Goal: Check status

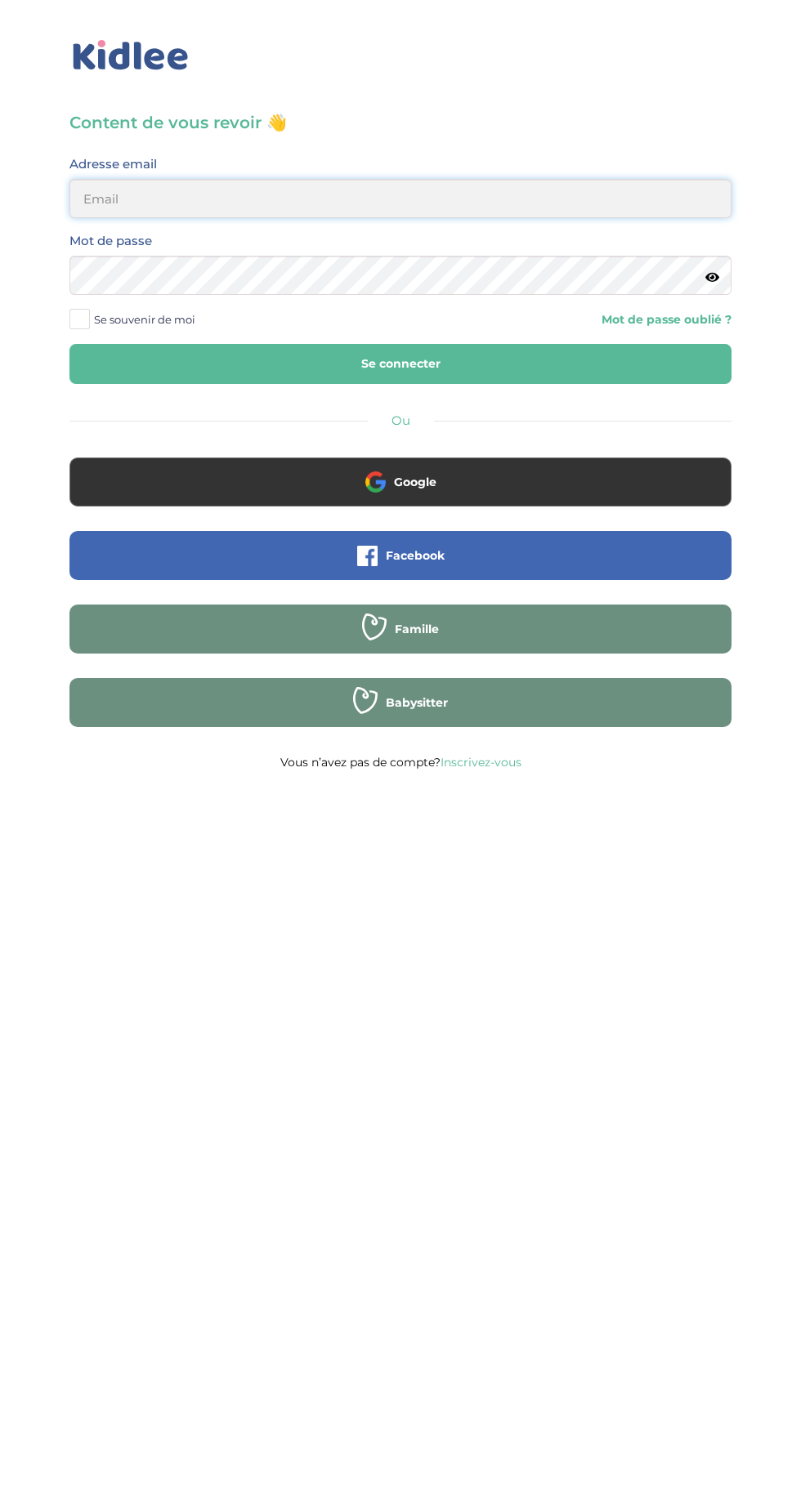
type input "[EMAIL_ADDRESS][DOMAIN_NAME]"
click at [69, 344] on button "Se connecter" at bounding box center [400, 364] width 662 height 40
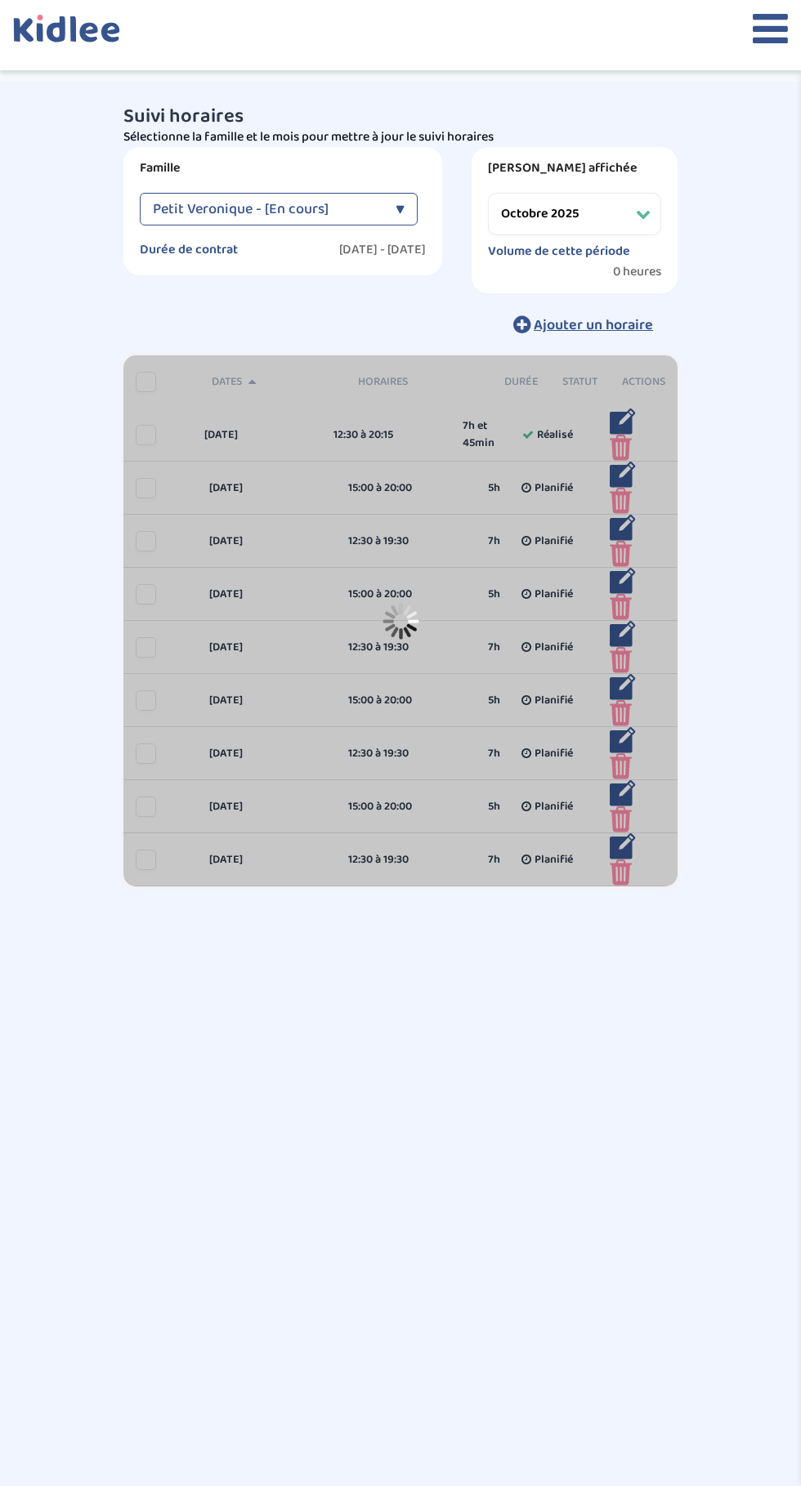
select select "octobre 2025"
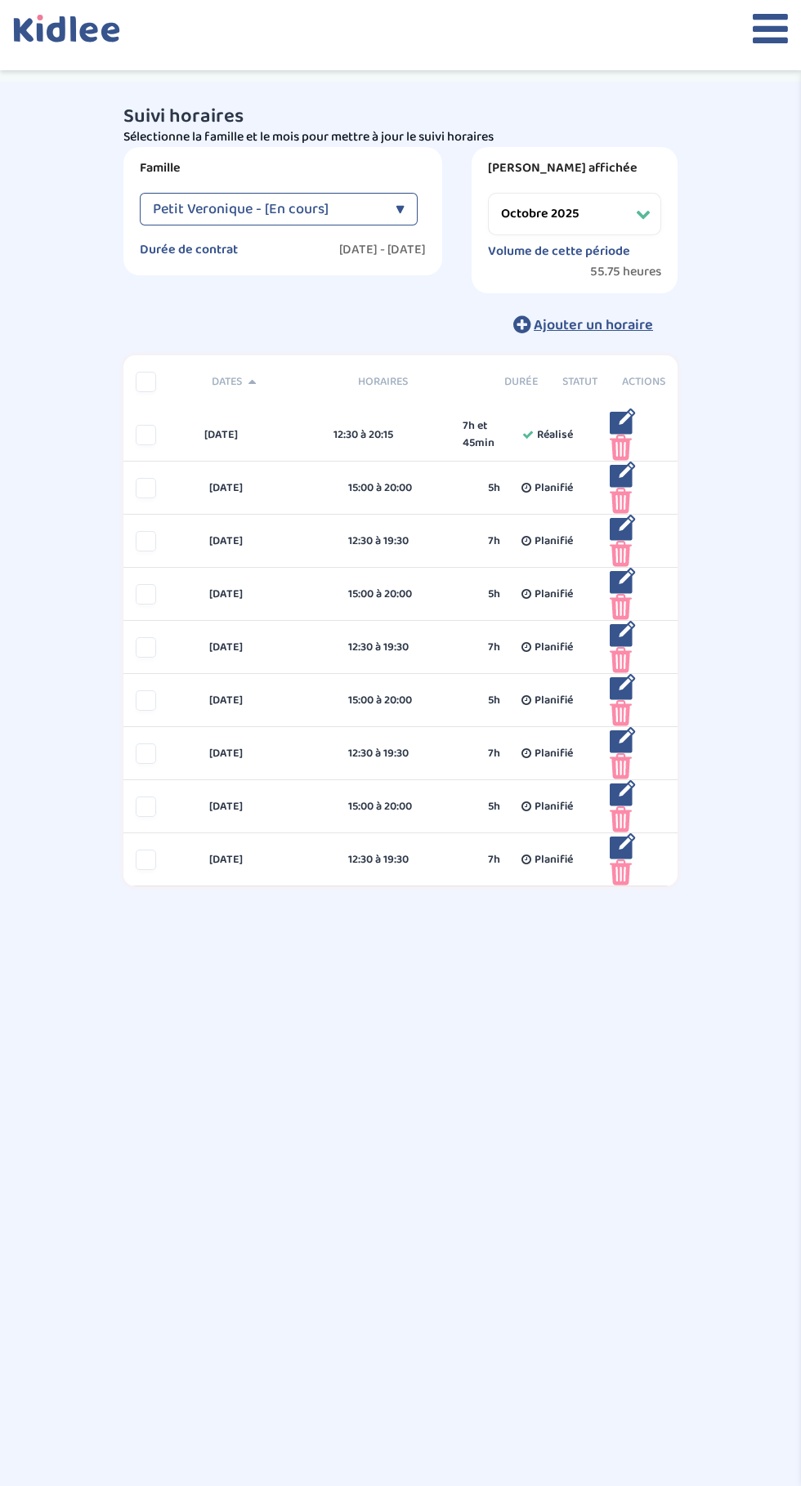
click at [762, 36] on icon at bounding box center [770, 28] width 35 height 41
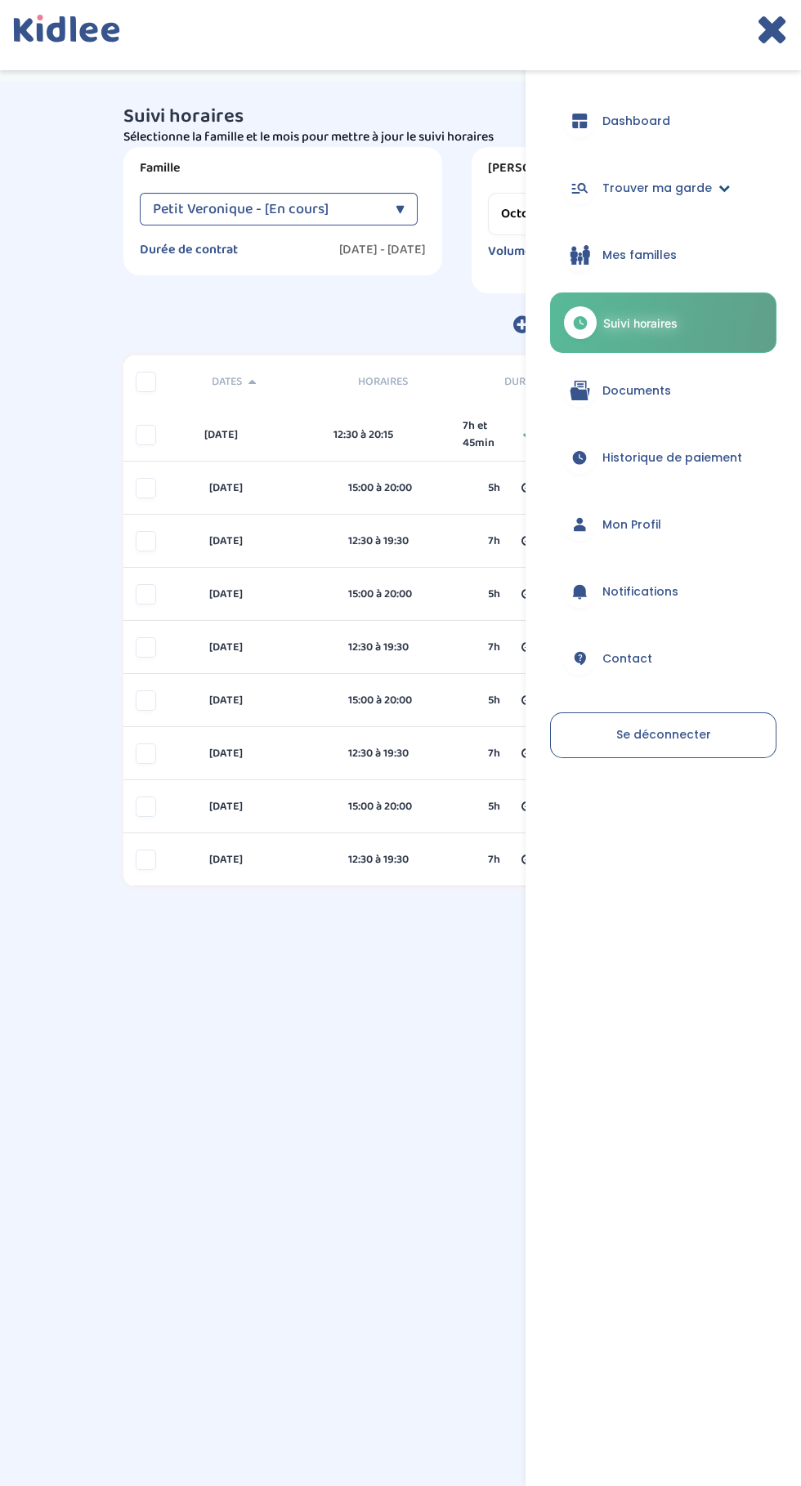
click at [687, 191] on span "Trouver ma garde" at bounding box center [657, 188] width 110 height 17
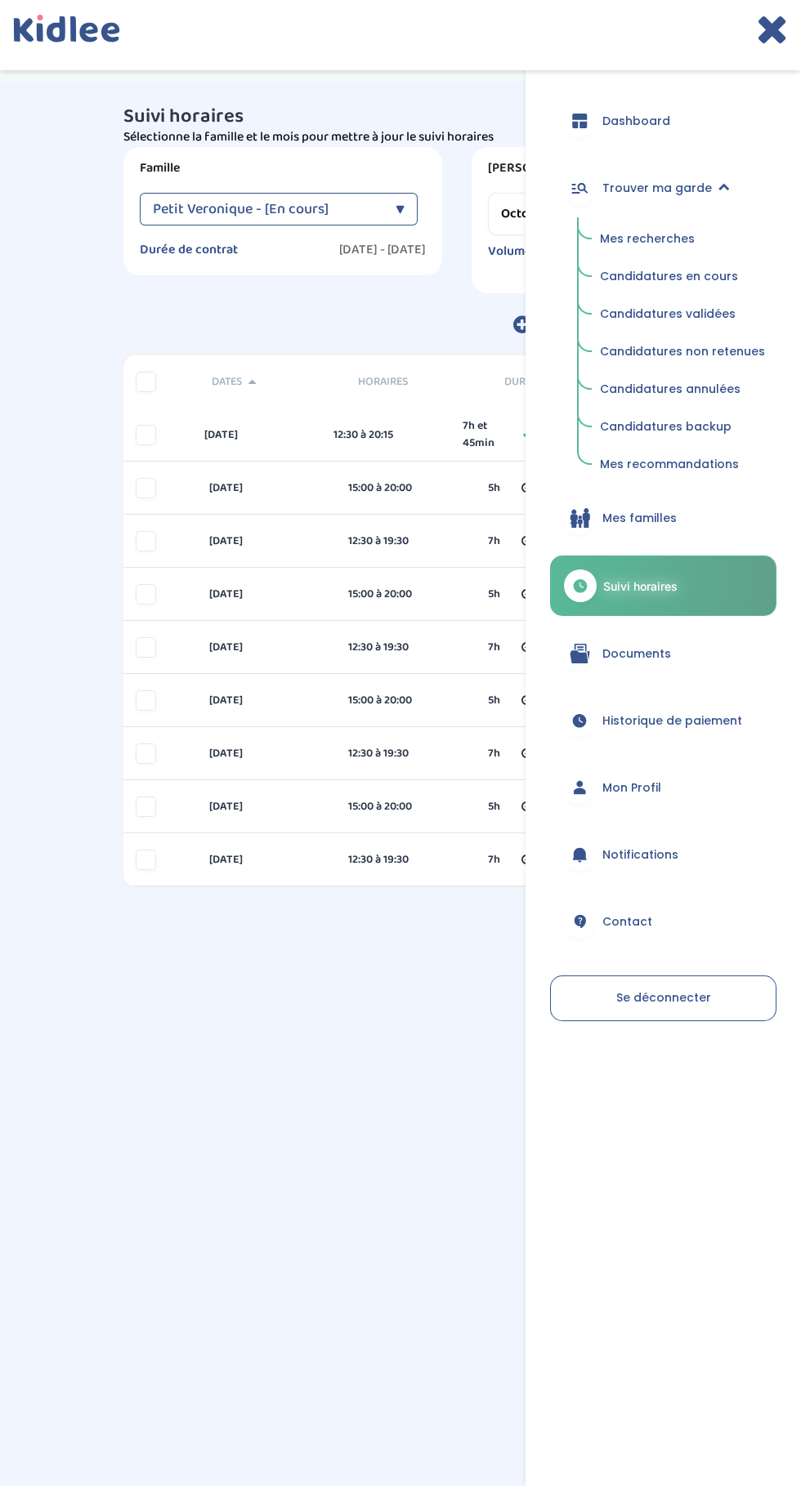
click at [690, 276] on span "Candidatures en cours" at bounding box center [669, 276] width 138 height 16
